Goal: Information Seeking & Learning: Learn about a topic

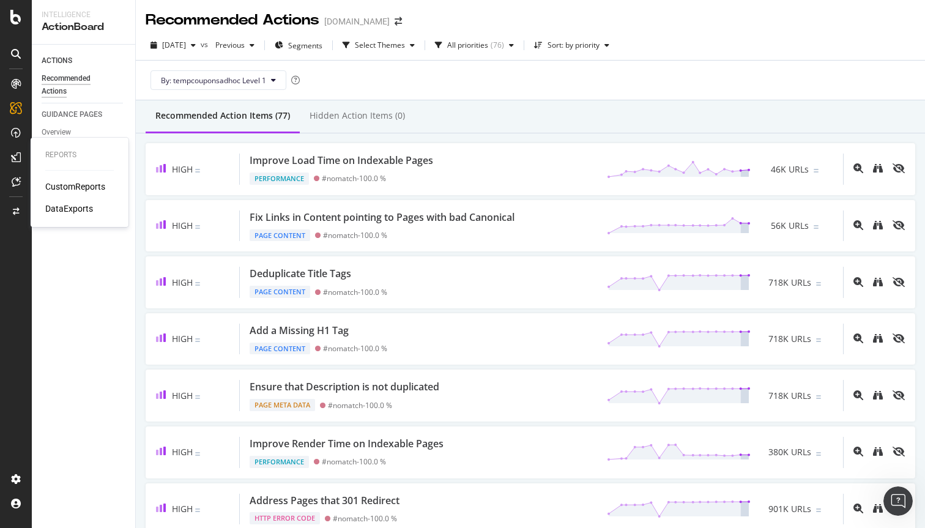
click at [58, 187] on div "CustomReports" at bounding box center [75, 187] width 60 height 12
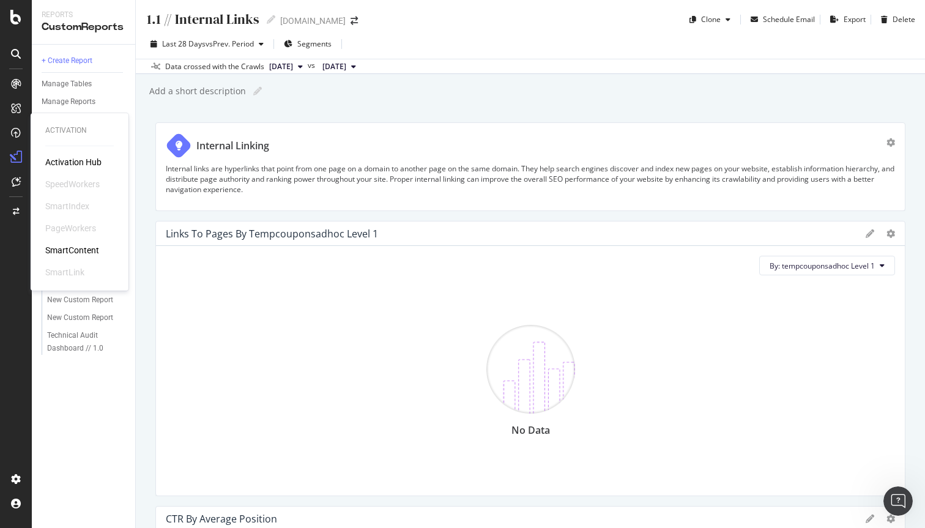
click at [61, 160] on div "Activation Hub" at bounding box center [73, 162] width 56 height 12
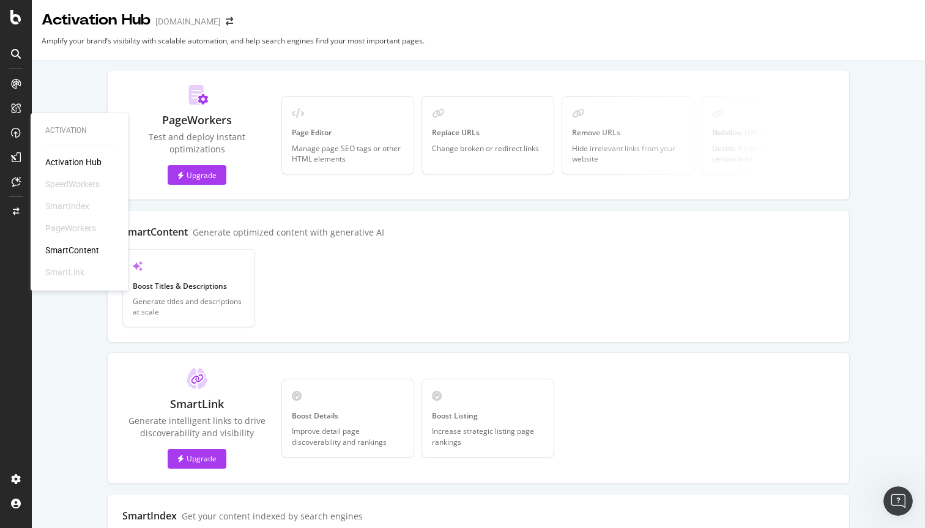
click at [73, 245] on div "SmartContent" at bounding box center [72, 250] width 54 height 12
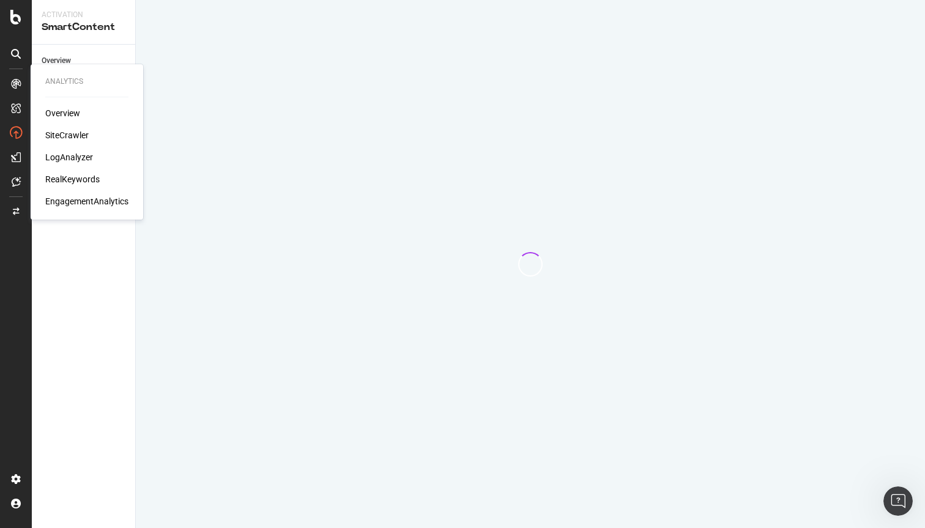
click at [75, 179] on div "RealKeywords" at bounding box center [72, 179] width 54 height 12
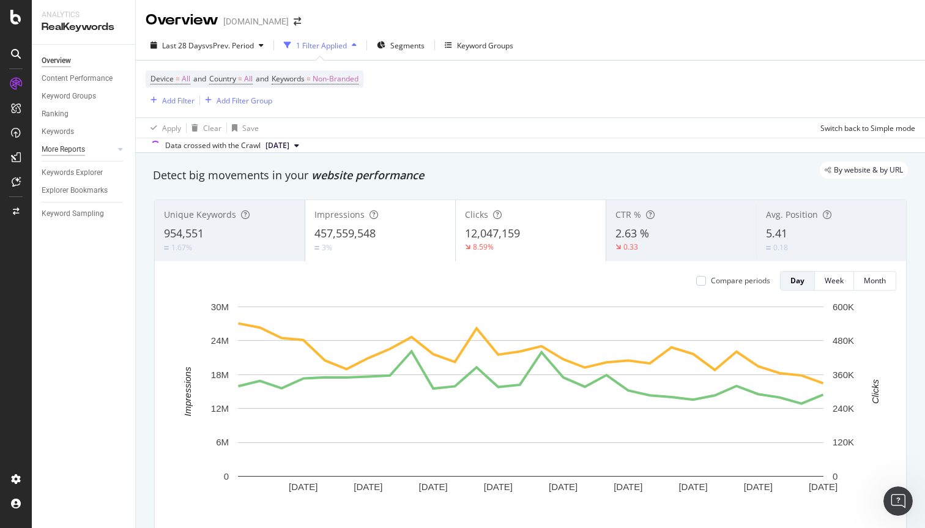
click at [54, 149] on div "More Reports" at bounding box center [63, 149] width 43 height 13
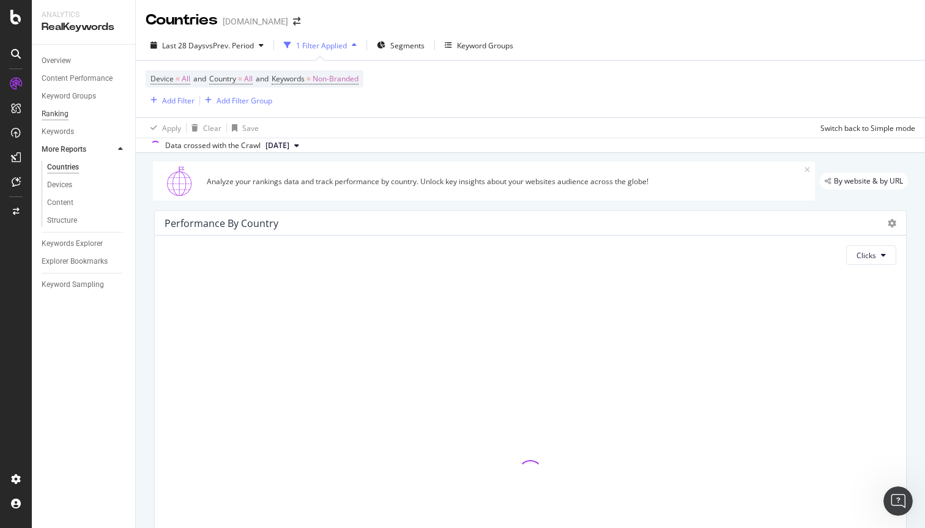
click at [62, 114] on div "Ranking" at bounding box center [55, 114] width 27 height 13
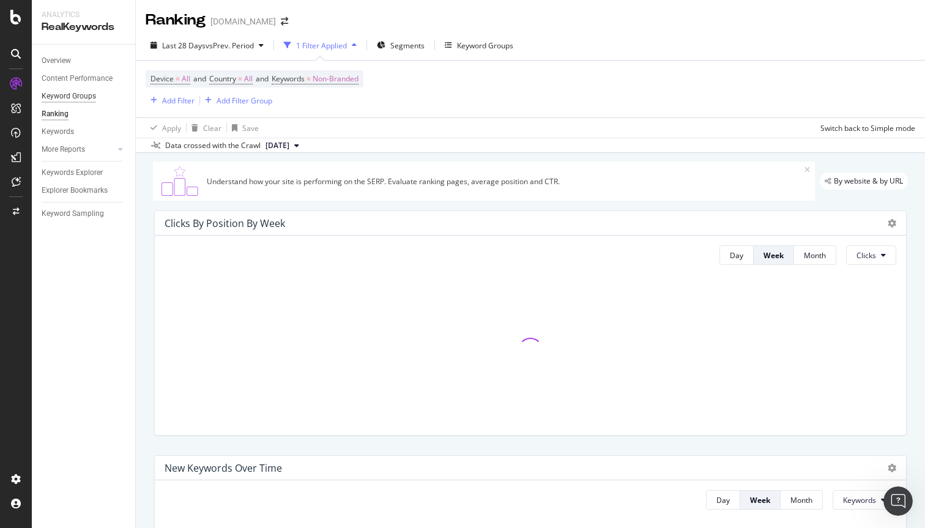
click at [64, 95] on div "Keyword Groups" at bounding box center [69, 96] width 54 height 13
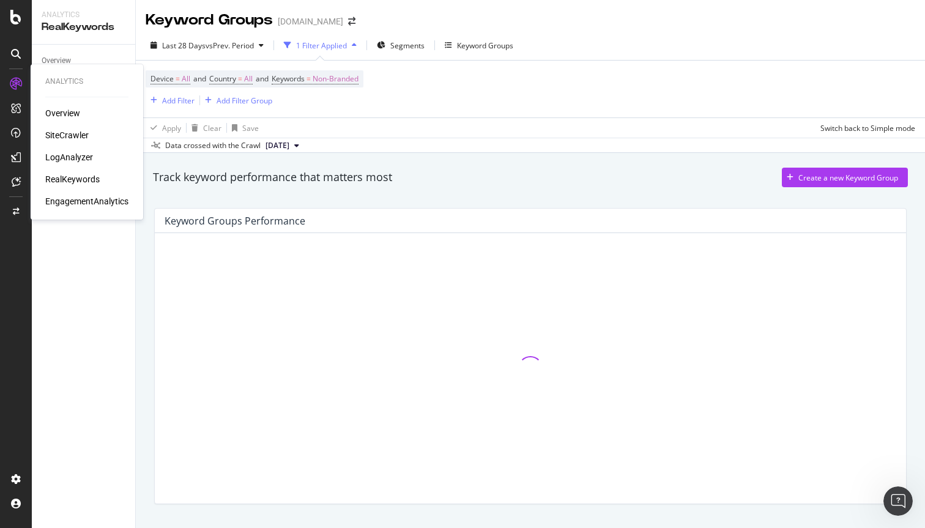
click at [73, 201] on div "EngagementAnalytics" at bounding box center [86, 201] width 83 height 12
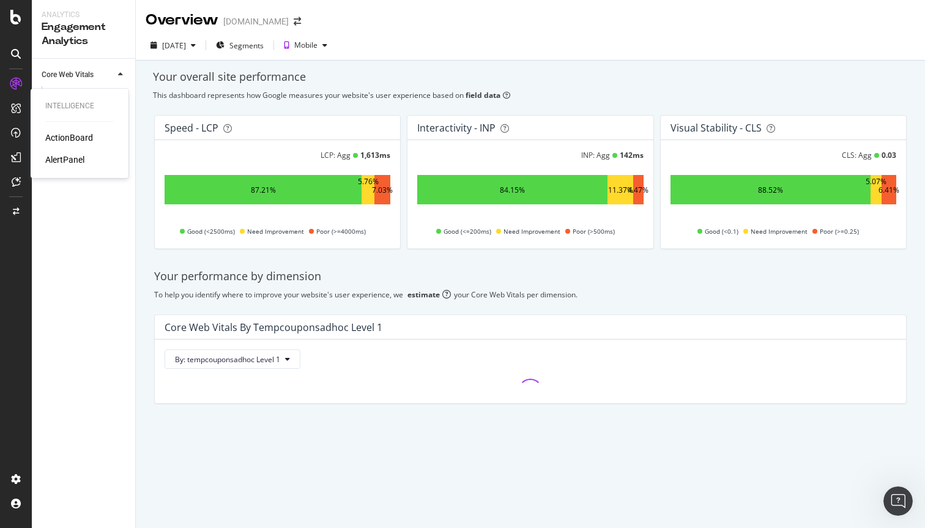
click at [74, 133] on div "ActionBoard" at bounding box center [69, 138] width 48 height 12
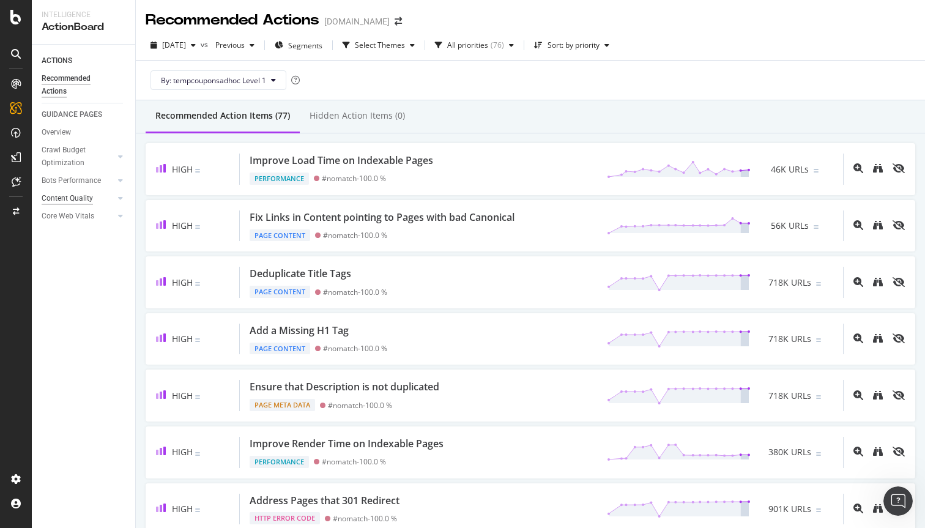
click at [84, 199] on div "Content Quality" at bounding box center [67, 198] width 51 height 13
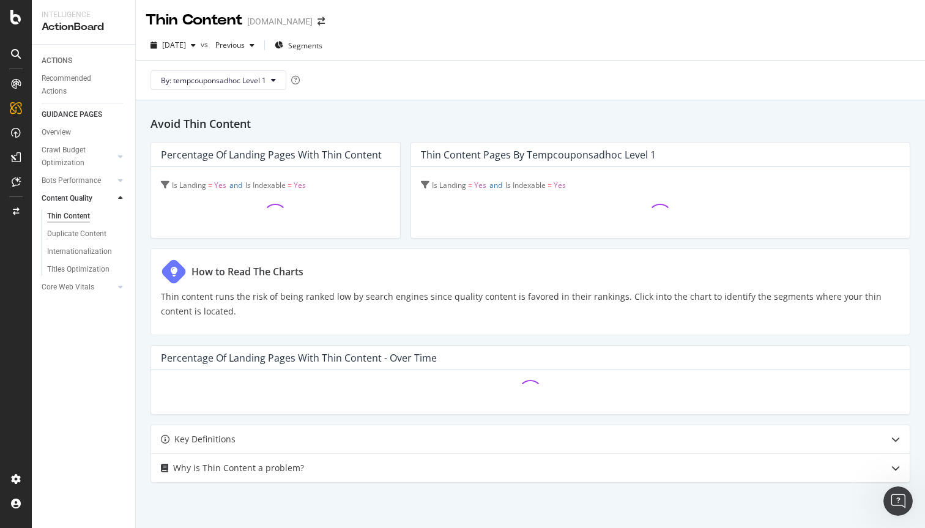
click at [123, 200] on div at bounding box center [120, 198] width 12 height 12
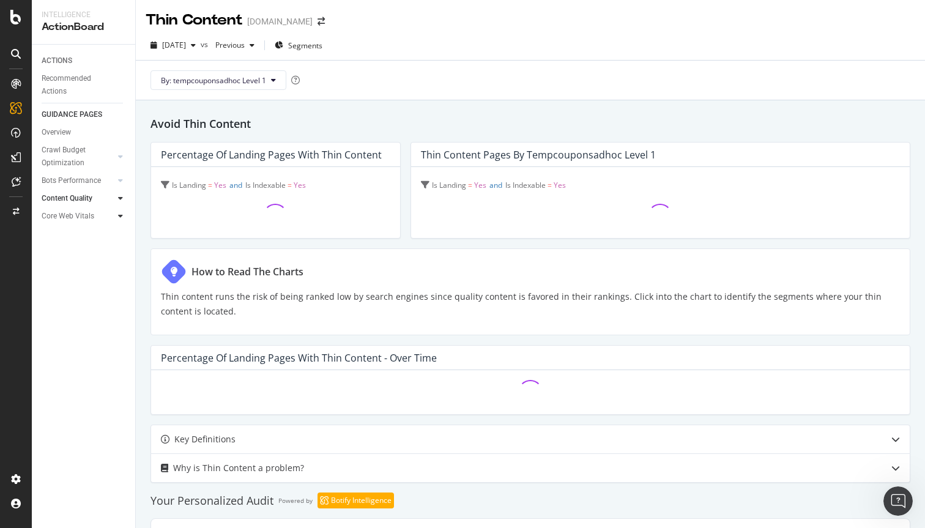
click at [118, 216] on icon at bounding box center [120, 215] width 5 height 7
click at [122, 182] on icon at bounding box center [120, 180] width 5 height 7
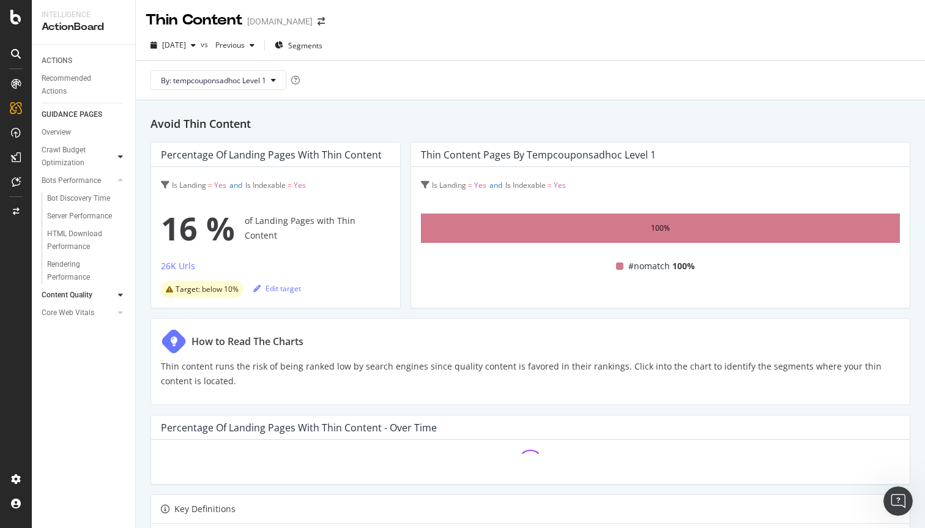
click at [118, 157] on div at bounding box center [120, 157] width 12 height 12
click at [65, 214] on div "Sitemaps" at bounding box center [62, 211] width 31 height 13
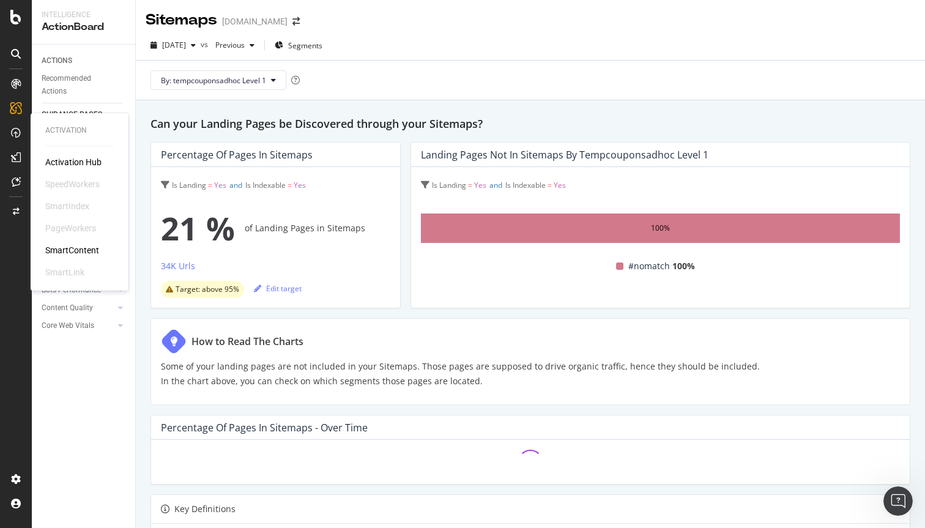
click at [73, 204] on div "SmartIndex" at bounding box center [67, 206] width 44 height 12
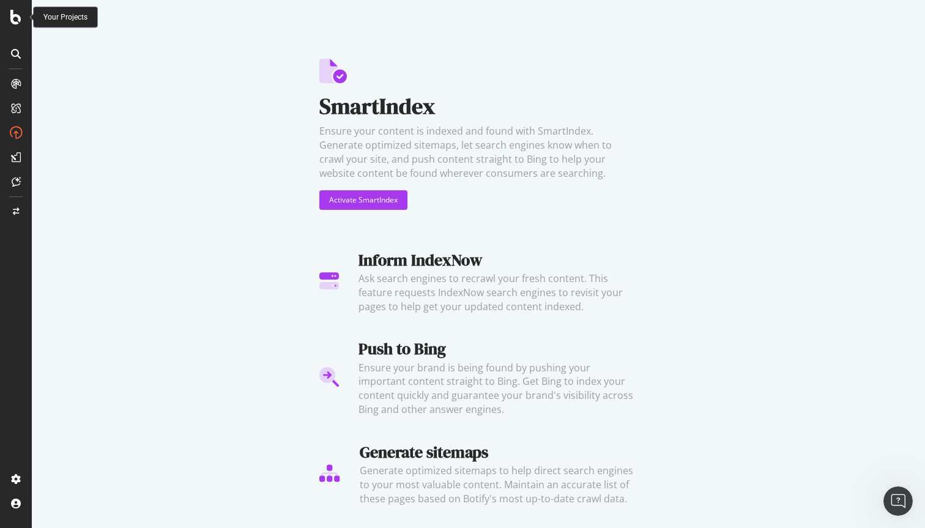
click at [20, 15] on icon at bounding box center [15, 17] width 11 height 15
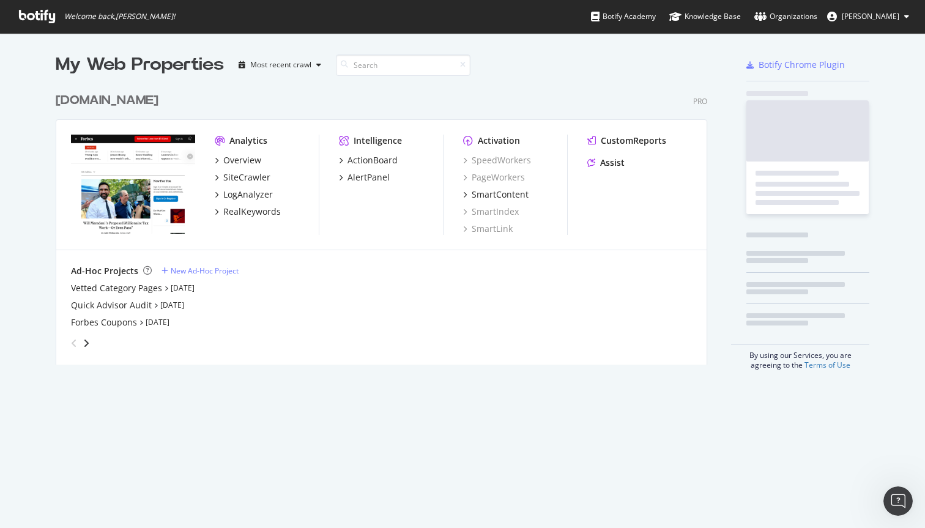
scroll to position [528, 925]
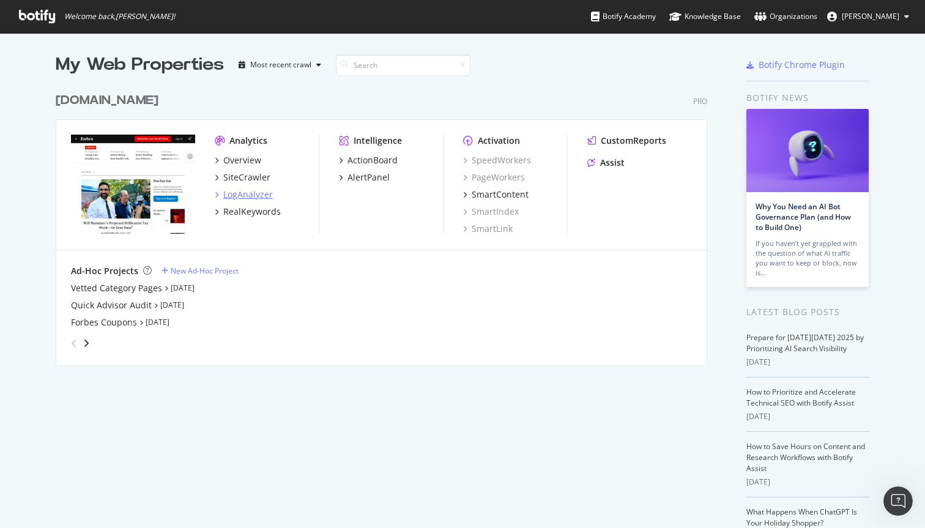
click at [215, 193] on icon "grid" at bounding box center [217, 195] width 4 height 6
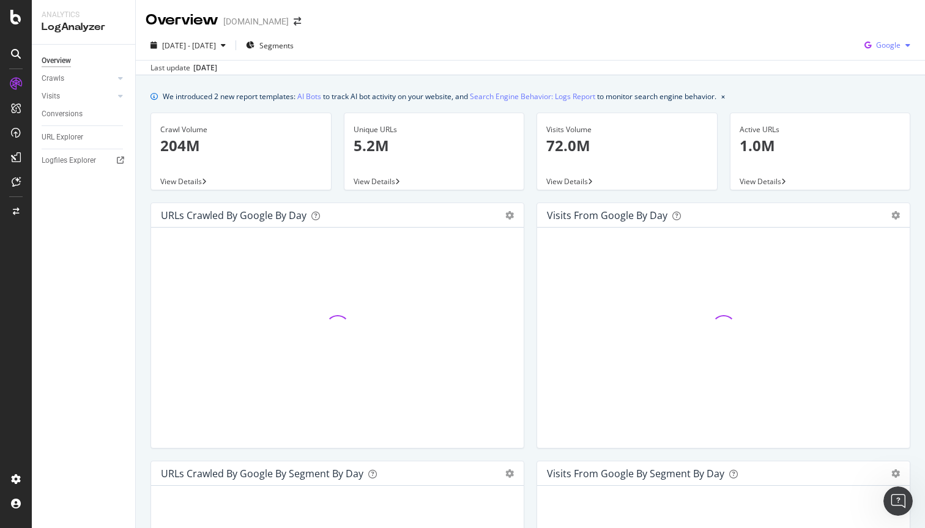
click at [914, 47] on div "button" at bounding box center [908, 45] width 15 height 7
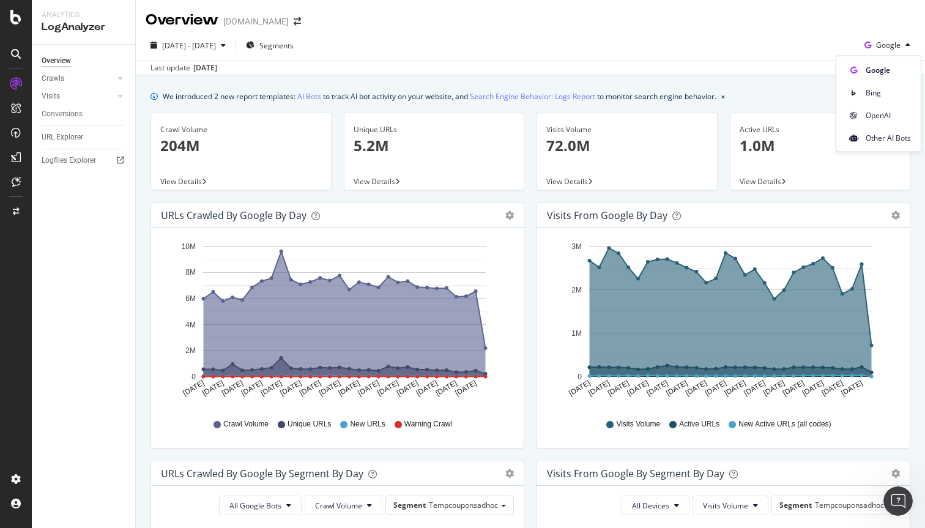
click at [752, 32] on div "[DATE] - [DATE] Segments Google Last update [DATE]" at bounding box center [530, 53] width 789 height 45
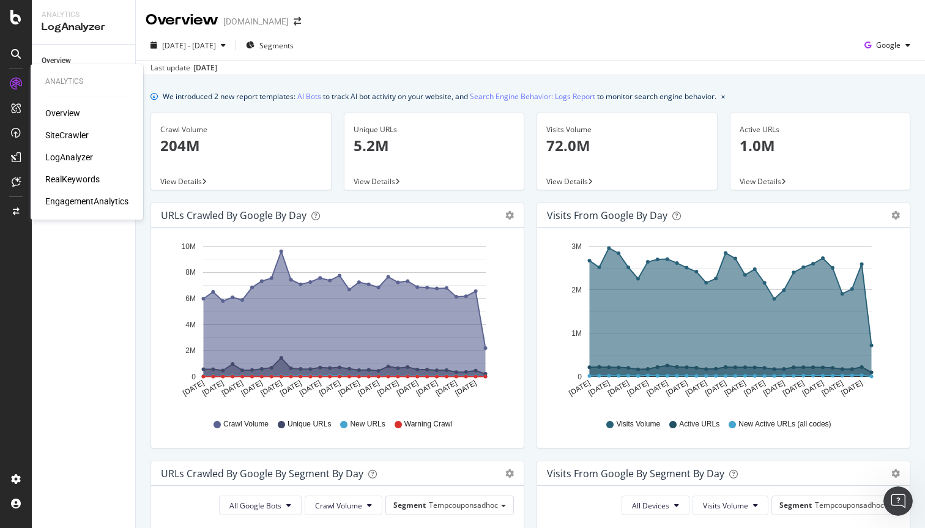
click at [56, 114] on div "Overview" at bounding box center [62, 113] width 35 height 12
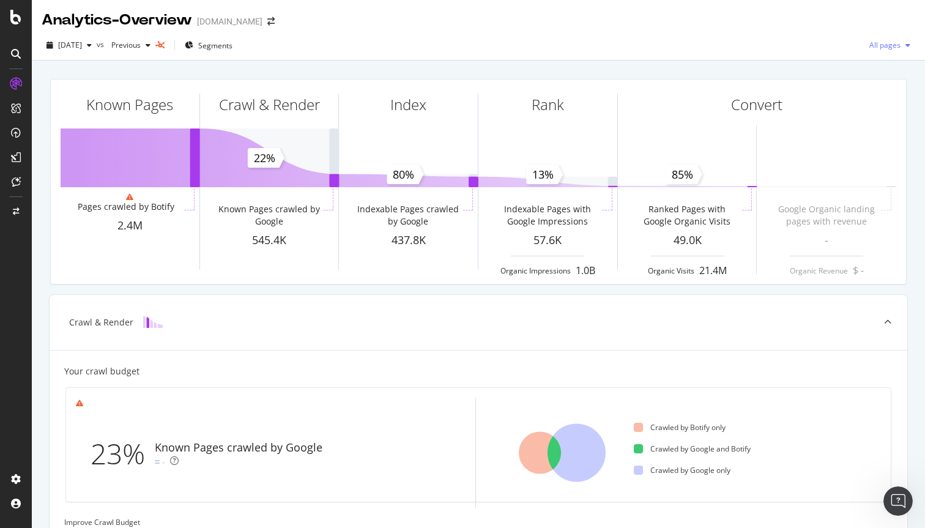
click at [890, 45] on span "All pages" at bounding box center [883, 45] width 36 height 10
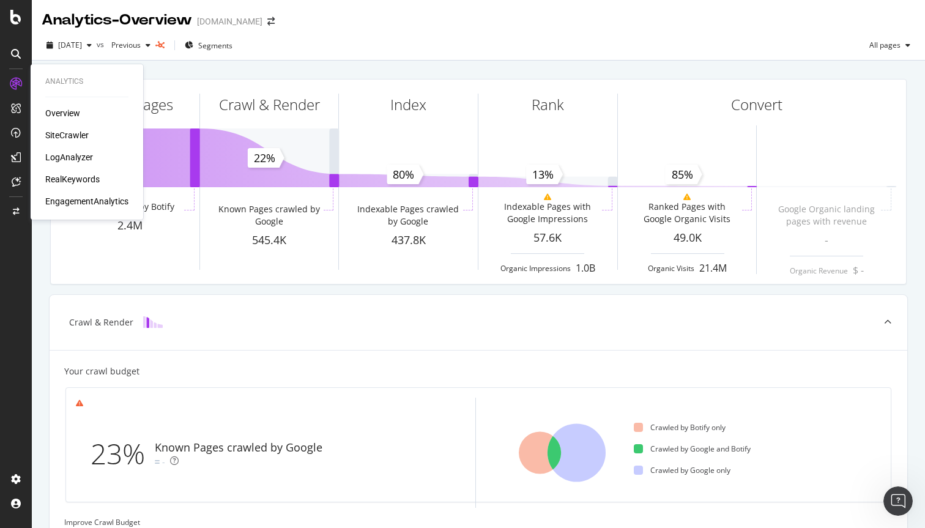
click at [73, 140] on div "SiteCrawler" at bounding box center [66, 135] width 43 height 12
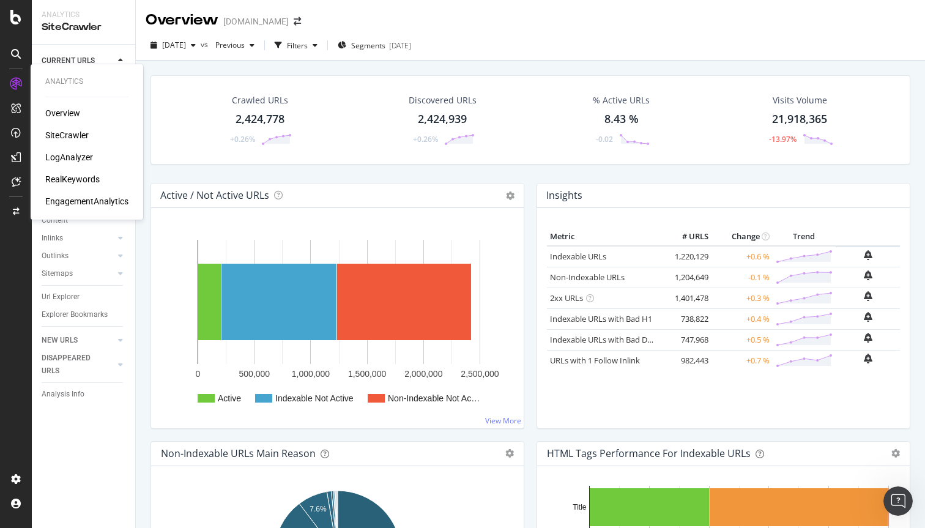
click at [73, 157] on div "LogAnalyzer" at bounding box center [69, 157] width 48 height 12
